Goal: Obtain resource: Download file/media

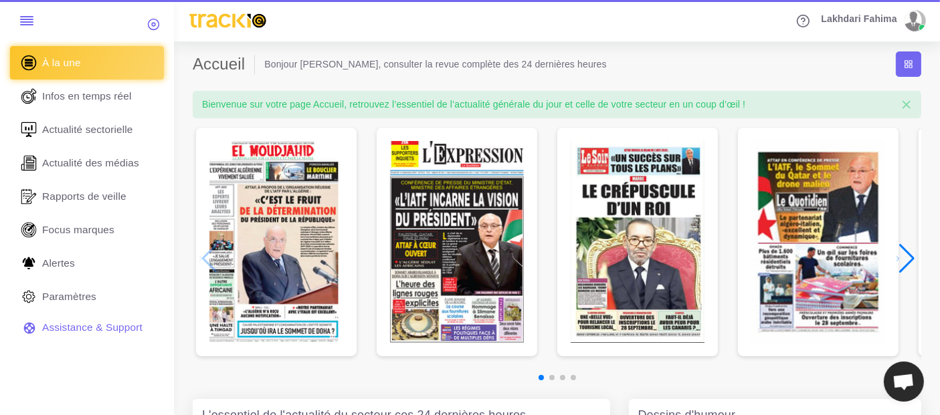
click at [80, 234] on span "Focus marques" at bounding box center [78, 230] width 72 height 15
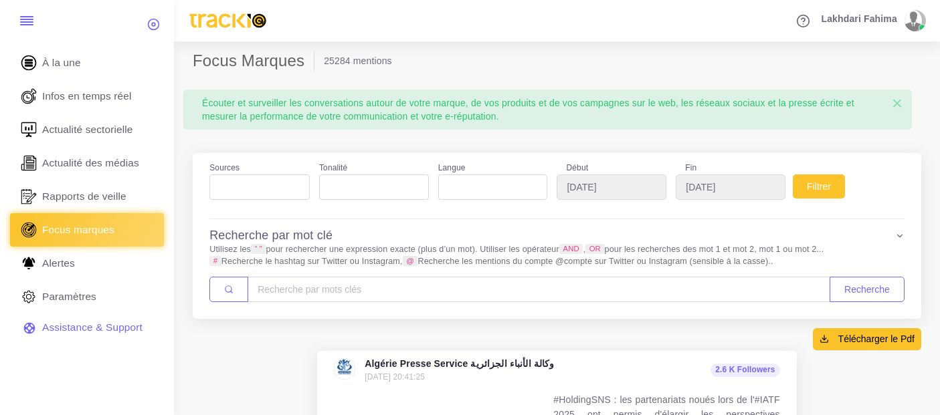
select select
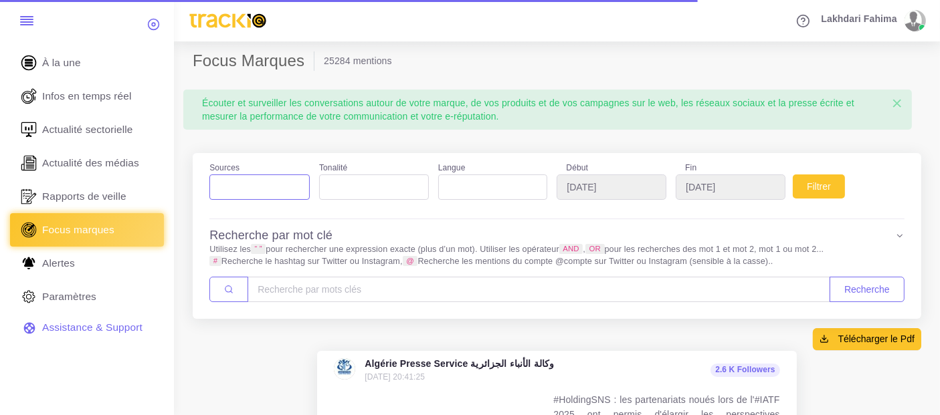
click at [275, 194] on span at bounding box center [259, 187] width 100 height 25
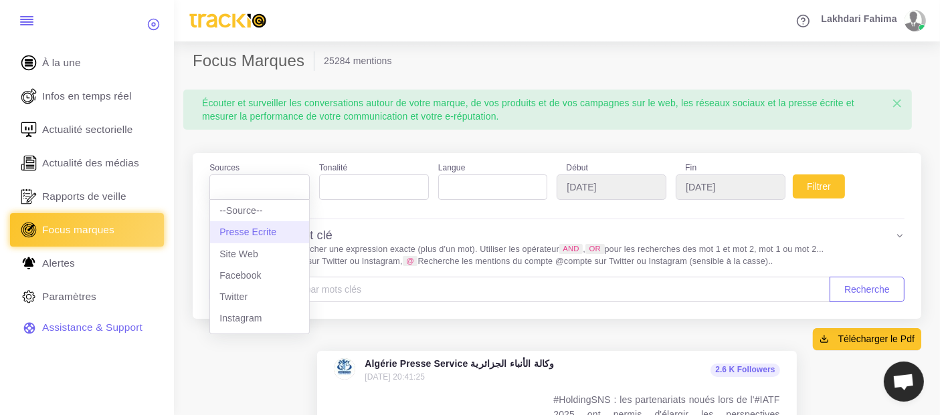
select select "presseecrite"
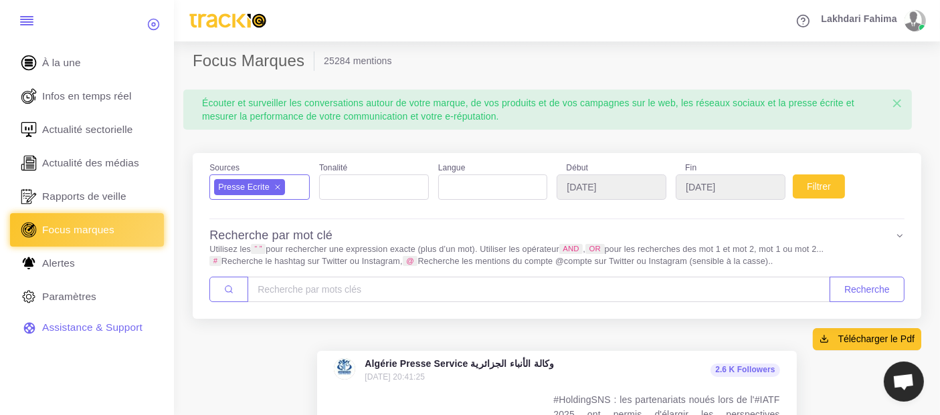
scroll to position [11, 0]
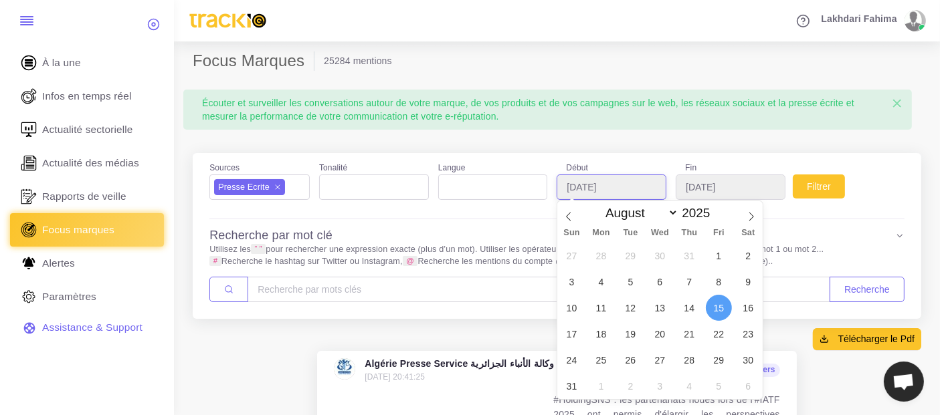
click at [632, 192] on input "2025-08-15" at bounding box center [612, 187] width 110 height 25
click at [633, 213] on select "January February March April May June July August September October November De…" at bounding box center [638, 212] width 79 height 15
select select "8"
click at [599, 205] on select "January February March April May June July August September October November De…" at bounding box center [638, 212] width 79 height 15
type input "[DATE]"
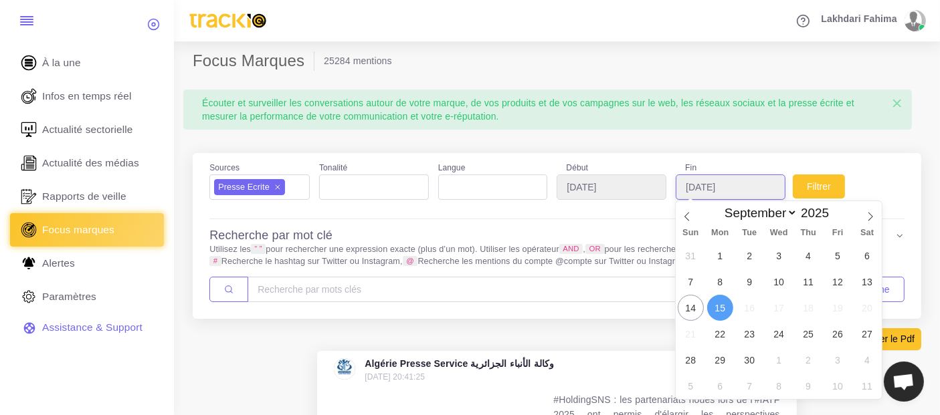
click at [753, 192] on input "2025-09-15" at bounding box center [731, 187] width 110 height 25
type input "[DATE]"
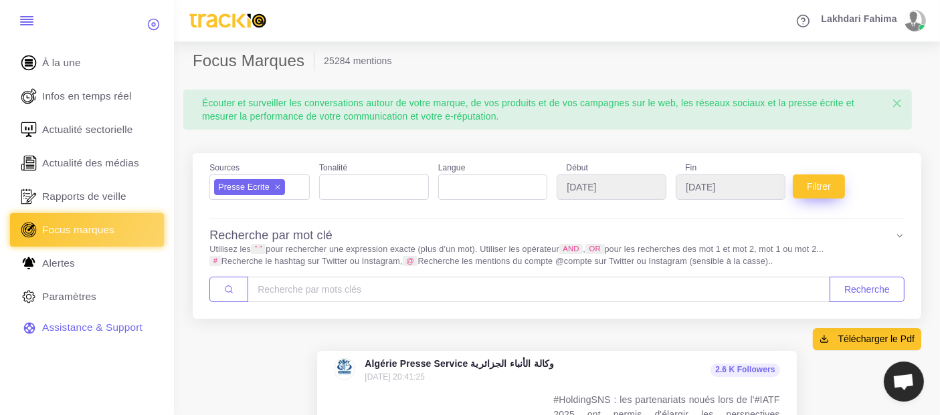
click at [816, 182] on button "Filtrer" at bounding box center [819, 187] width 52 height 24
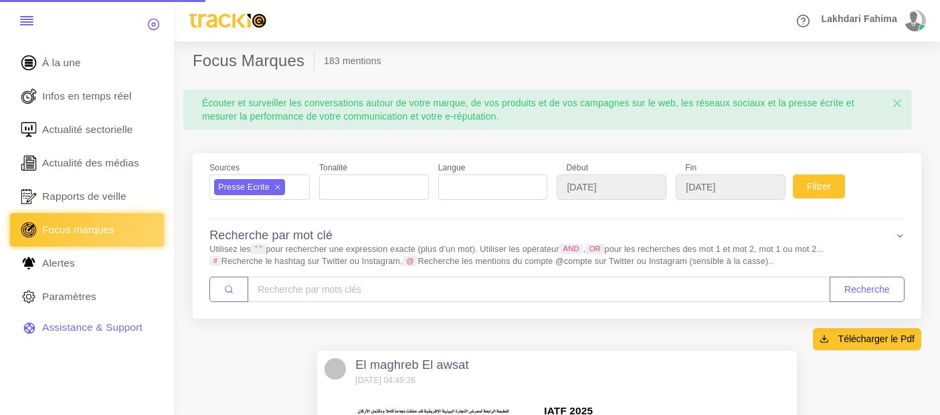
select select
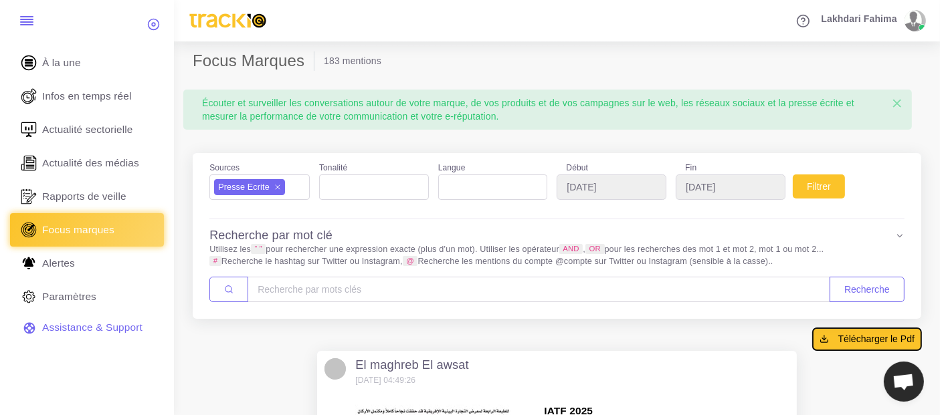
click at [858, 343] on span "Télécharger le Pdf" at bounding box center [876, 339] width 76 height 13
